Goal: Information Seeking & Learning: Find contact information

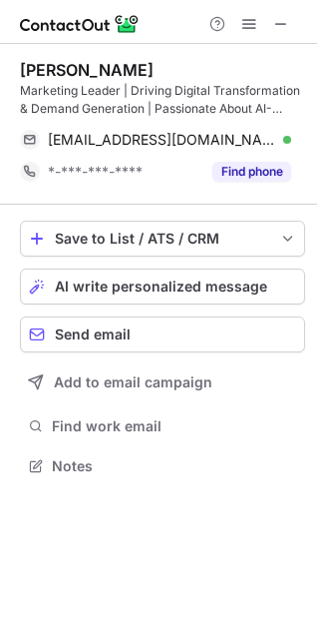
scroll to position [452, 317]
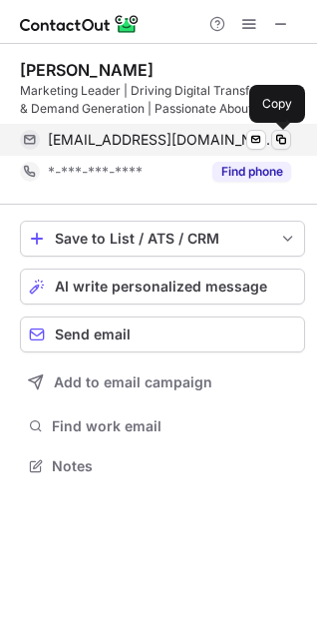
click at [276, 140] on span at bounding box center [281, 140] width 16 height 16
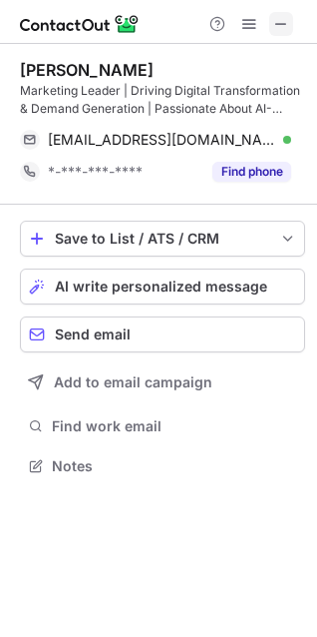
click at [280, 19] on span at bounding box center [281, 24] width 16 height 16
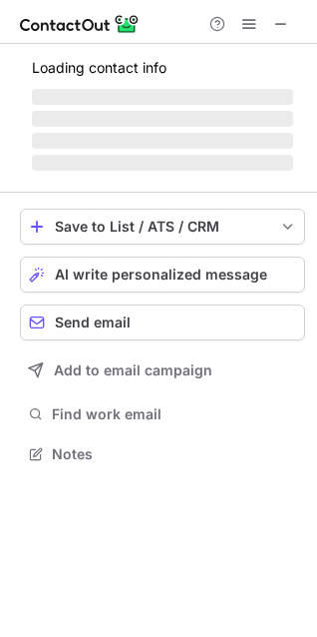
scroll to position [452, 317]
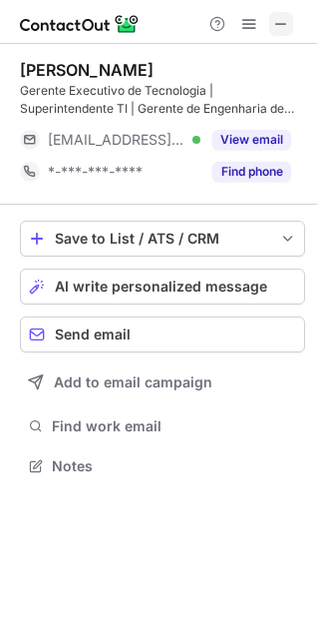
click at [276, 24] on span at bounding box center [281, 24] width 16 height 16
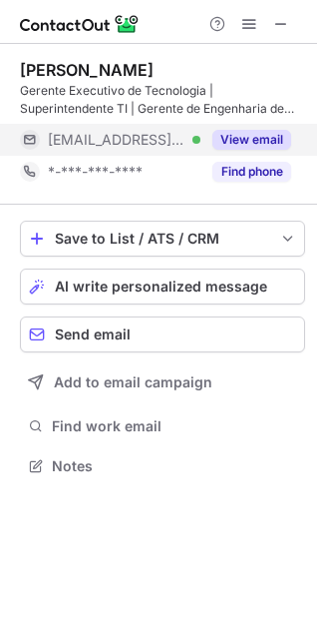
click at [270, 135] on button "View email" at bounding box center [252, 140] width 79 height 20
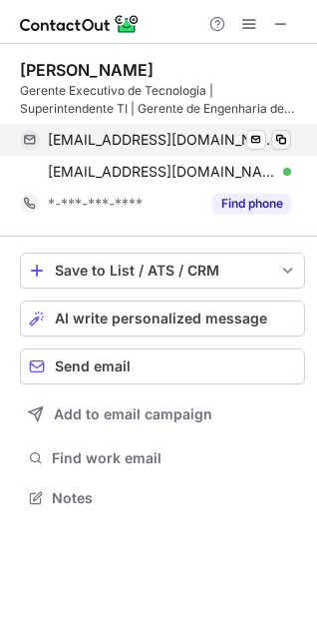
scroll to position [484, 317]
click at [279, 137] on span at bounding box center [281, 140] width 16 height 16
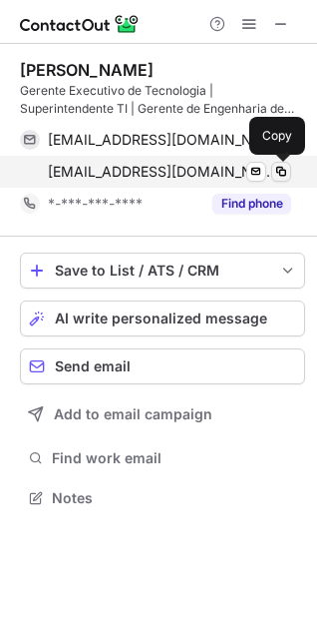
click at [278, 169] on span at bounding box center [281, 172] width 16 height 16
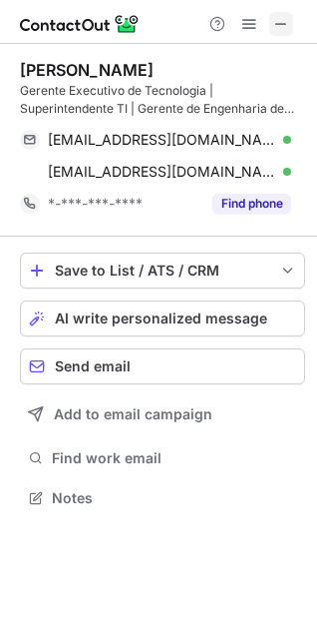
click at [289, 20] on button at bounding box center [281, 24] width 24 height 24
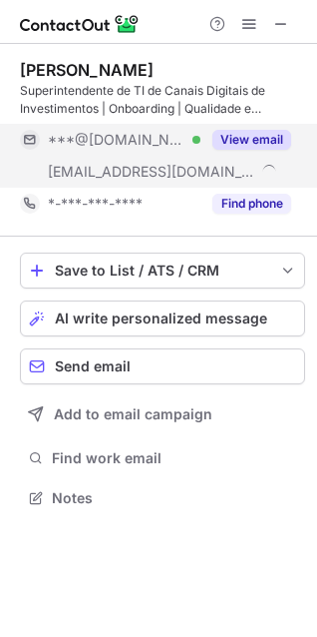
click at [242, 138] on button "View email" at bounding box center [252, 140] width 79 height 20
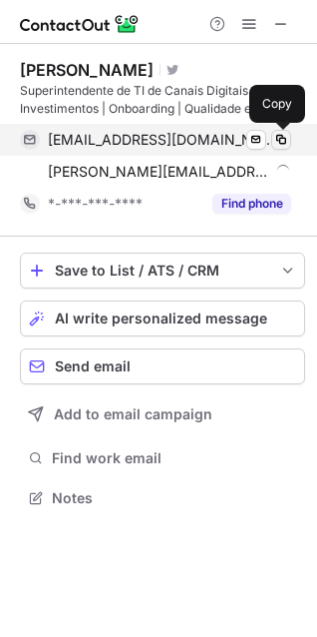
click at [285, 140] on span at bounding box center [281, 140] width 16 height 16
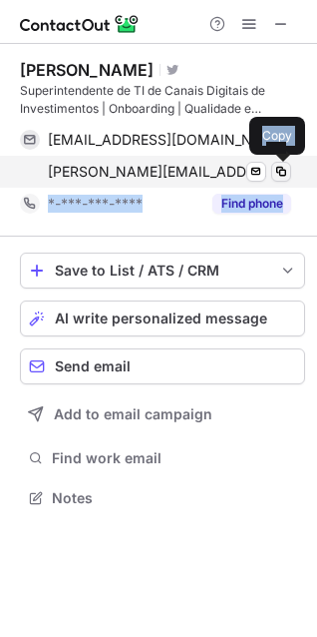
drag, startPoint x: 284, startPoint y: 188, endPoint x: 283, endPoint y: 177, distance: 11.0
click at [283, 177] on div "Ricardo Correa Dias Visit Twitter profile Superintendente de TI de Canais Digit…" at bounding box center [162, 140] width 285 height 160
click at [283, 177] on span at bounding box center [281, 172] width 16 height 16
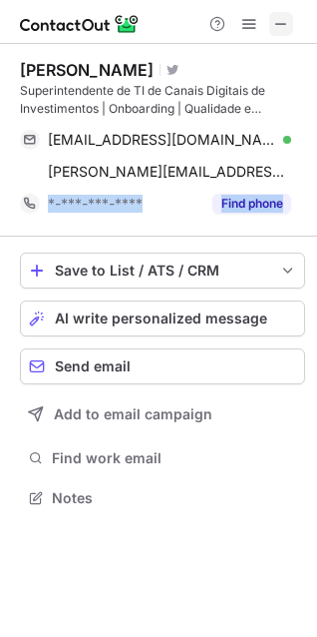
click at [289, 17] on button at bounding box center [281, 24] width 24 height 24
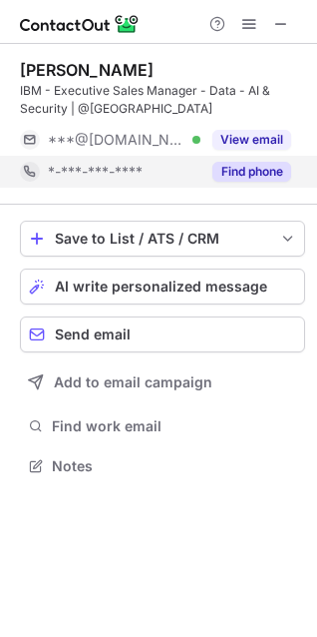
scroll to position [452, 317]
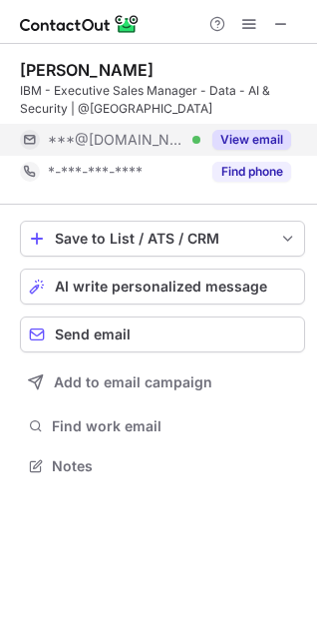
click at [242, 129] on div "View email" at bounding box center [246, 140] width 91 height 32
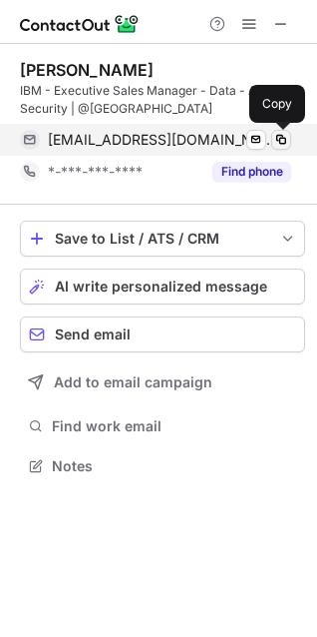
click at [283, 139] on span at bounding box center [281, 140] width 16 height 16
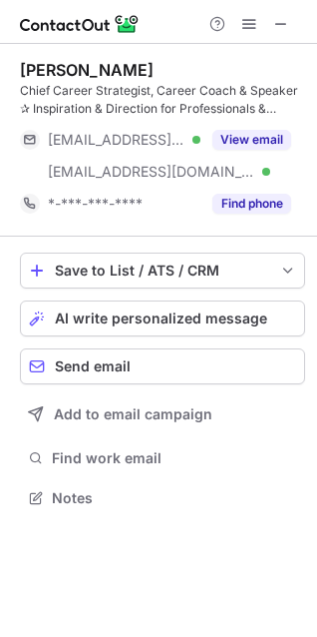
scroll to position [484, 317]
click at [279, 22] on span at bounding box center [281, 24] width 16 height 16
